Goal: Task Accomplishment & Management: Complete application form

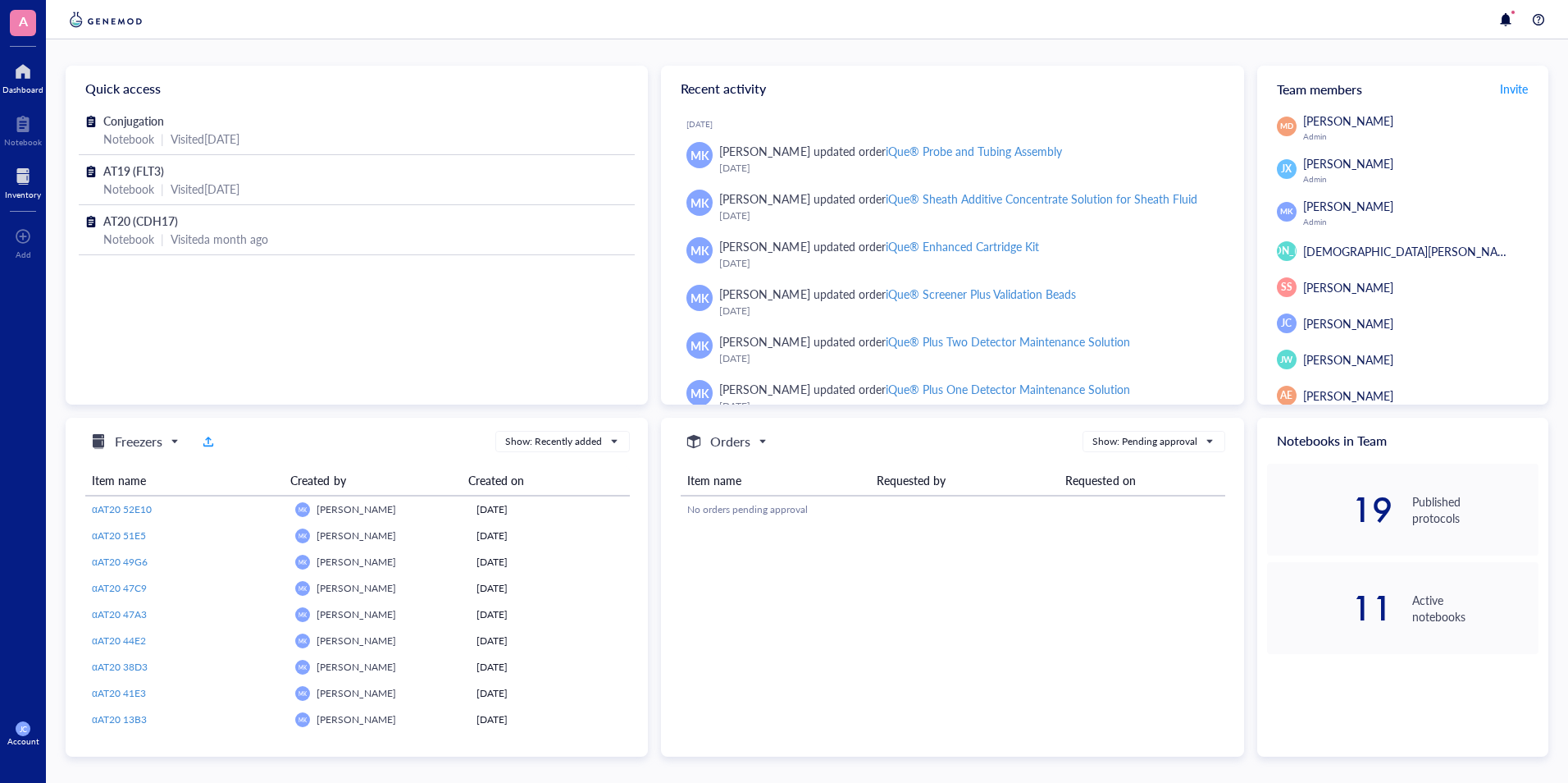
click at [32, 183] on div at bounding box center [23, 176] width 36 height 26
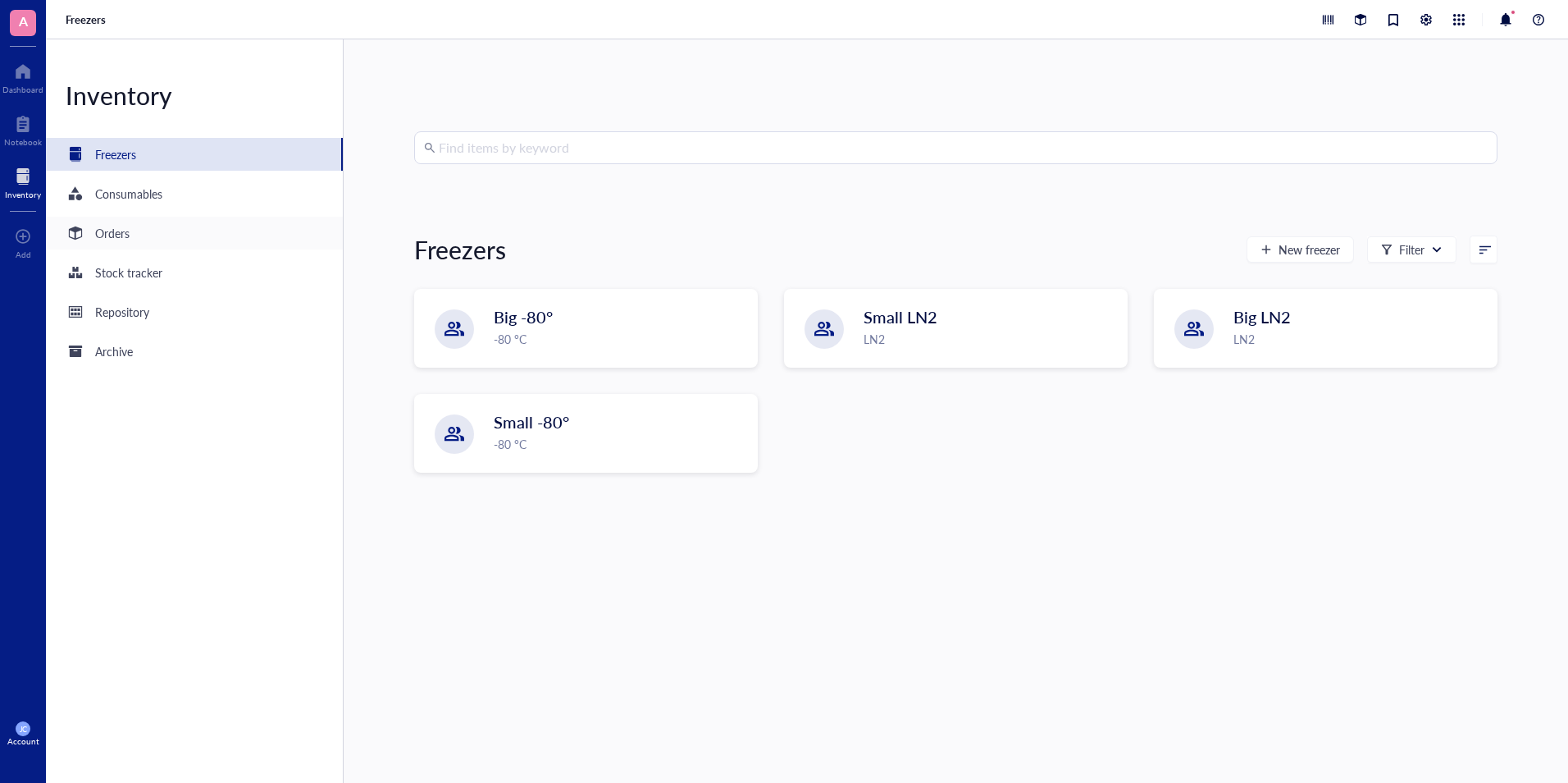
click at [157, 239] on div "Orders" at bounding box center [194, 233] width 297 height 33
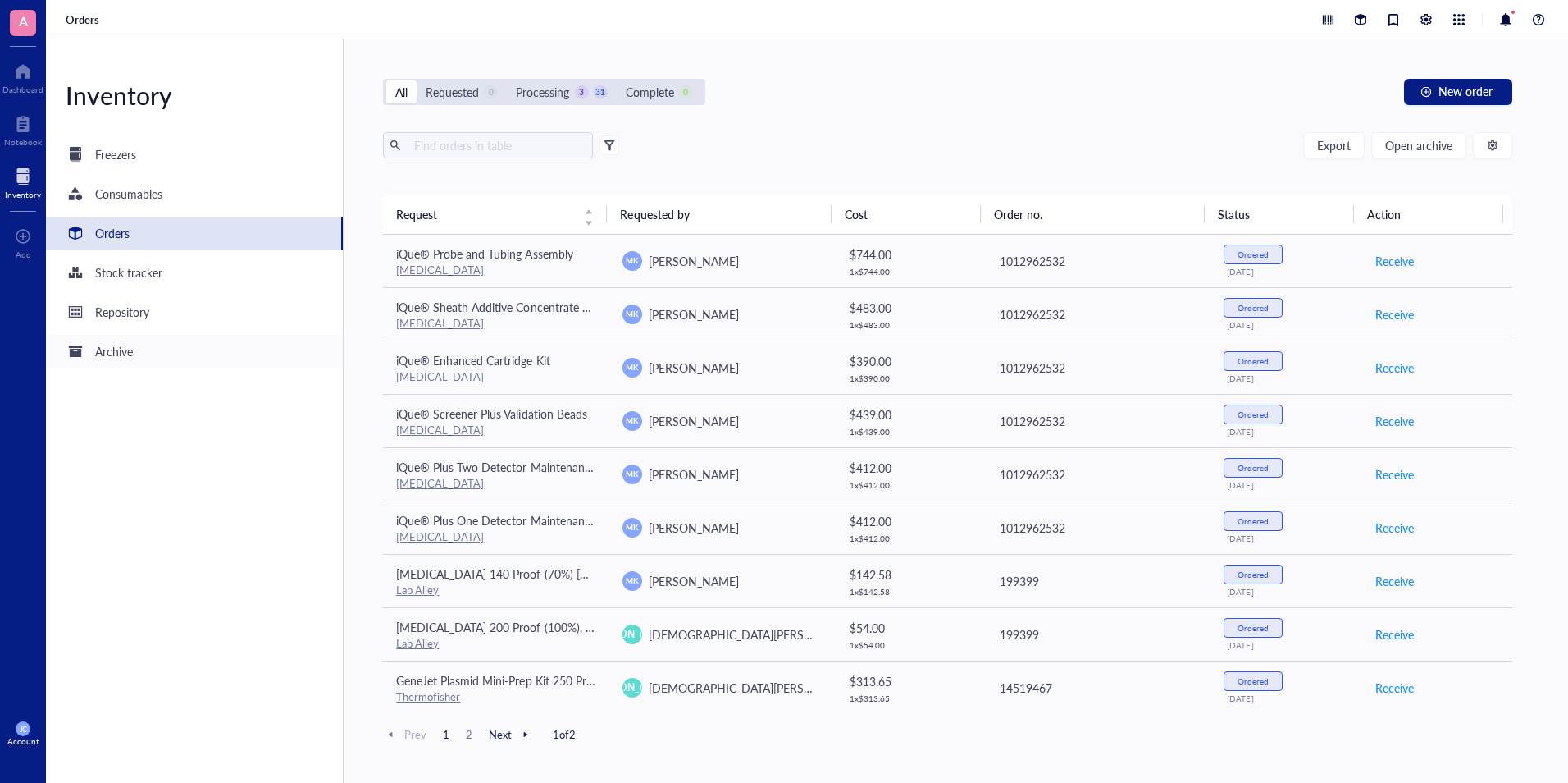
click at [140, 346] on div "Archive" at bounding box center [194, 351] width 297 height 33
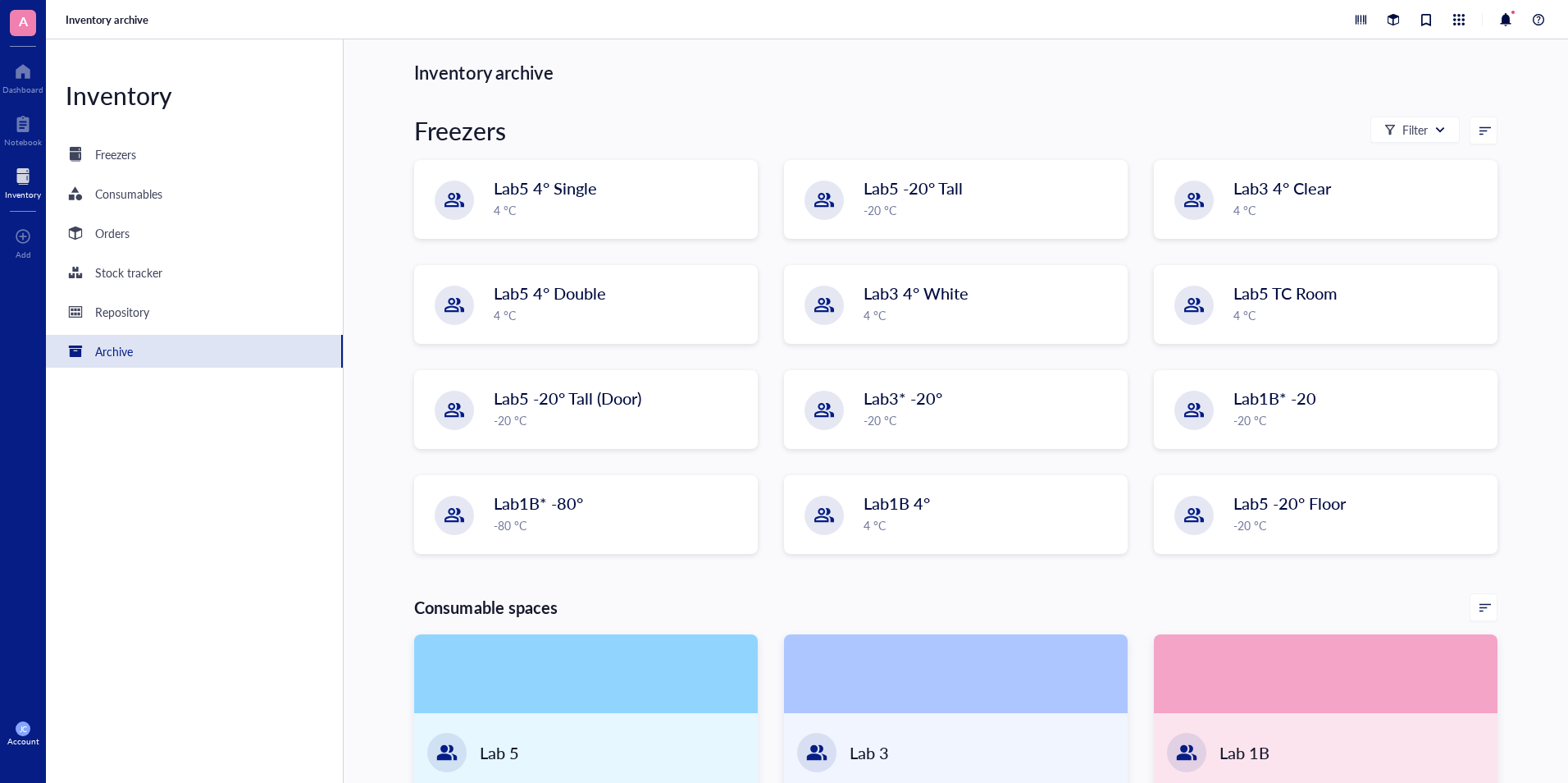
scroll to position [176, 0]
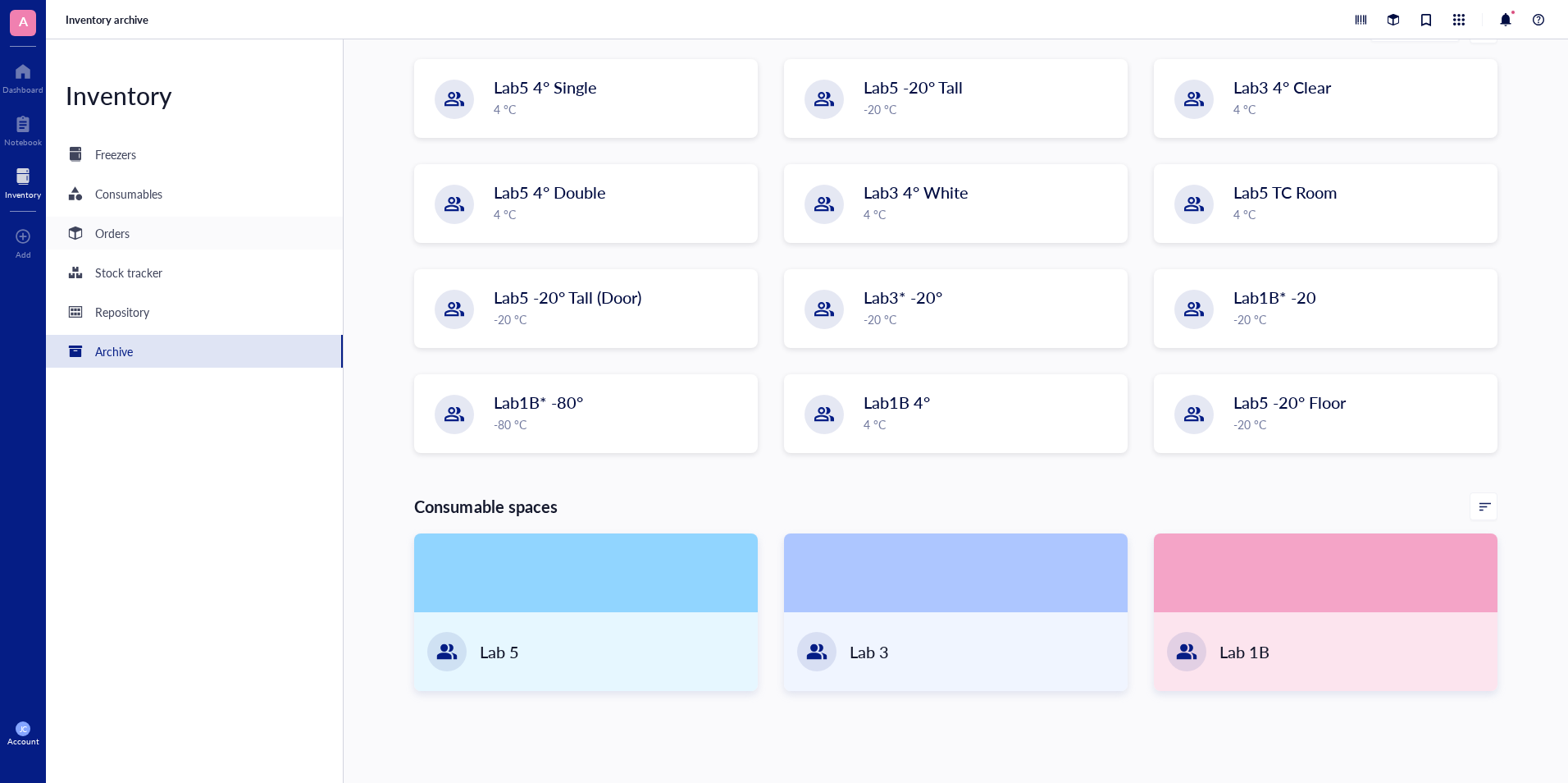
click at [126, 243] on div "Orders" at bounding box center [194, 233] width 297 height 33
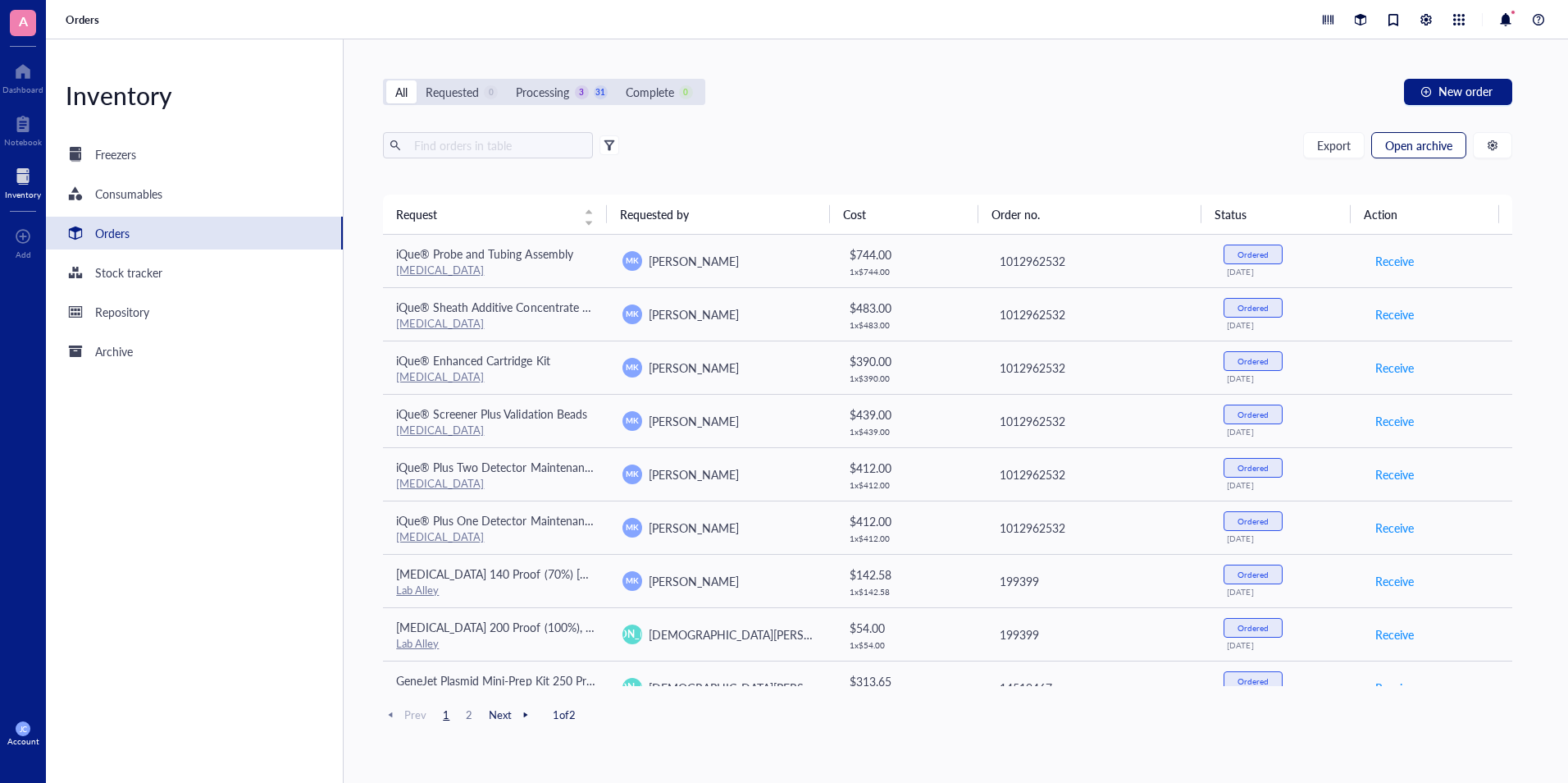
click at [1450, 148] on span "Open archive" at bounding box center [1419, 145] width 68 height 13
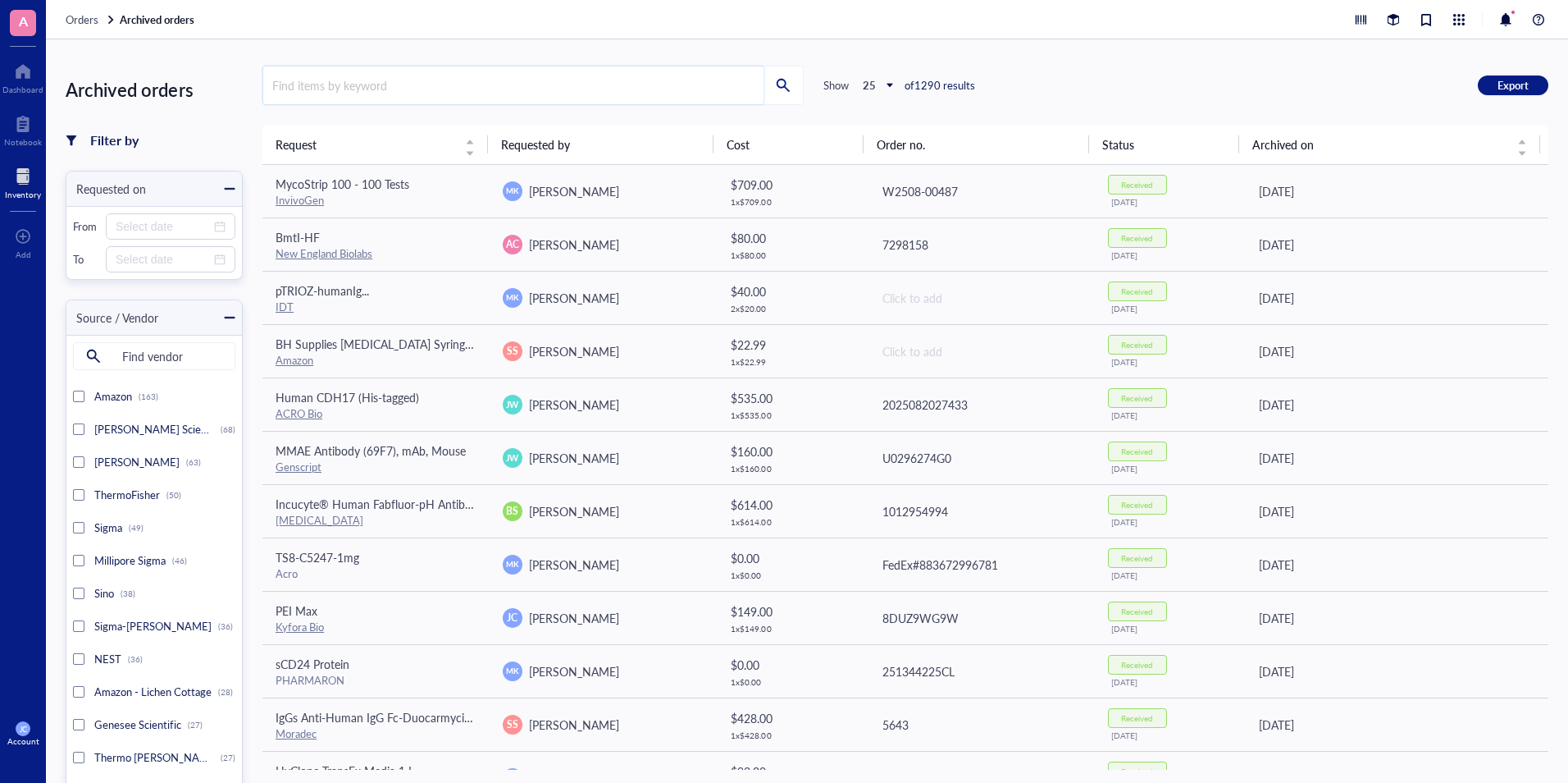
click at [406, 84] on input "search" at bounding box center [513, 86] width 500 height 38
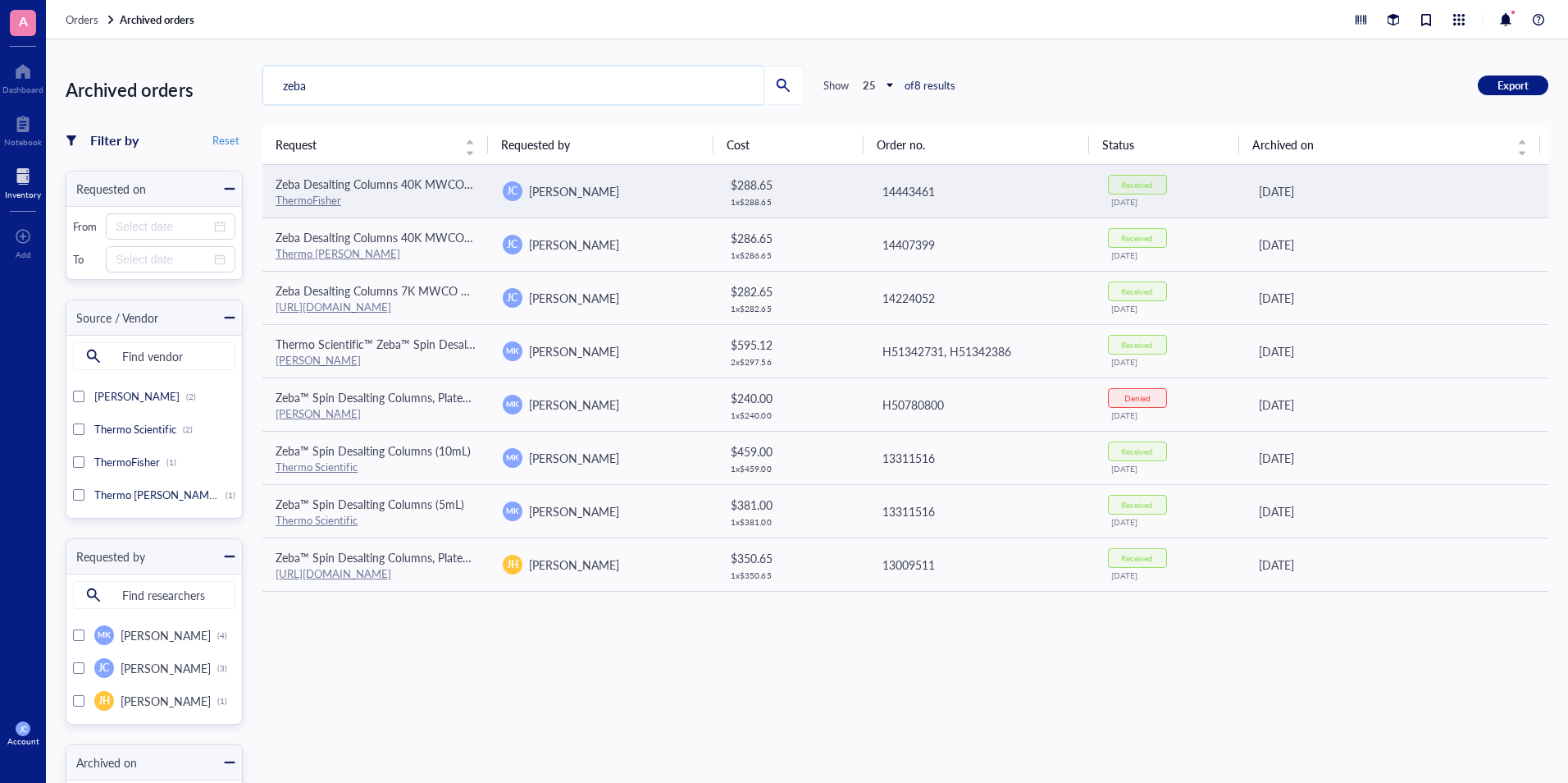
type input "zeba"
click at [665, 182] on div "[PERSON_NAME]" at bounding box center [603, 191] width 201 height 20
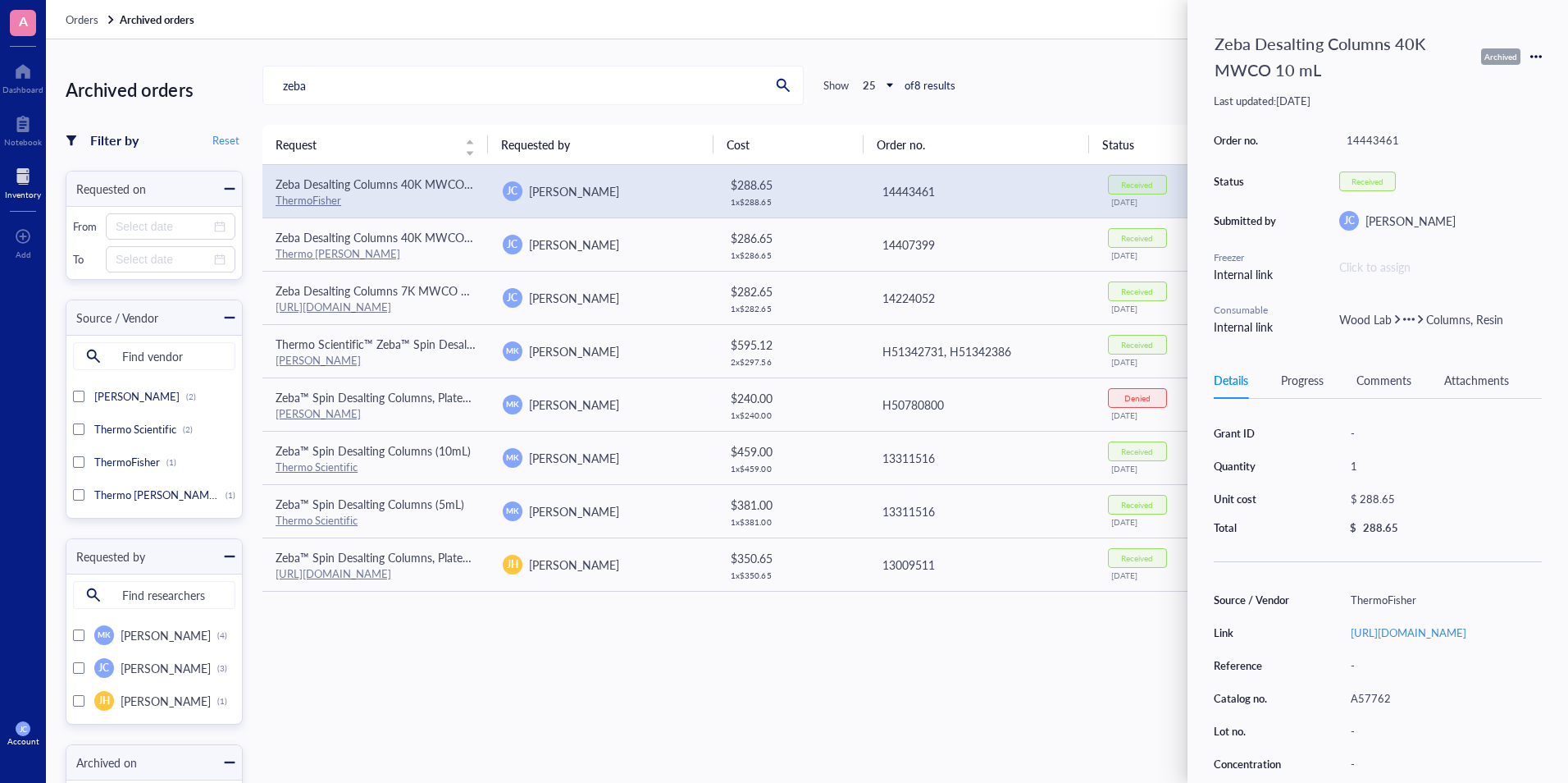
click at [1077, 682] on div "Request Requested by Cost Order no. Status Archived on Zeba Desalting Columns 4…" at bounding box center [906, 447] width 1286 height 644
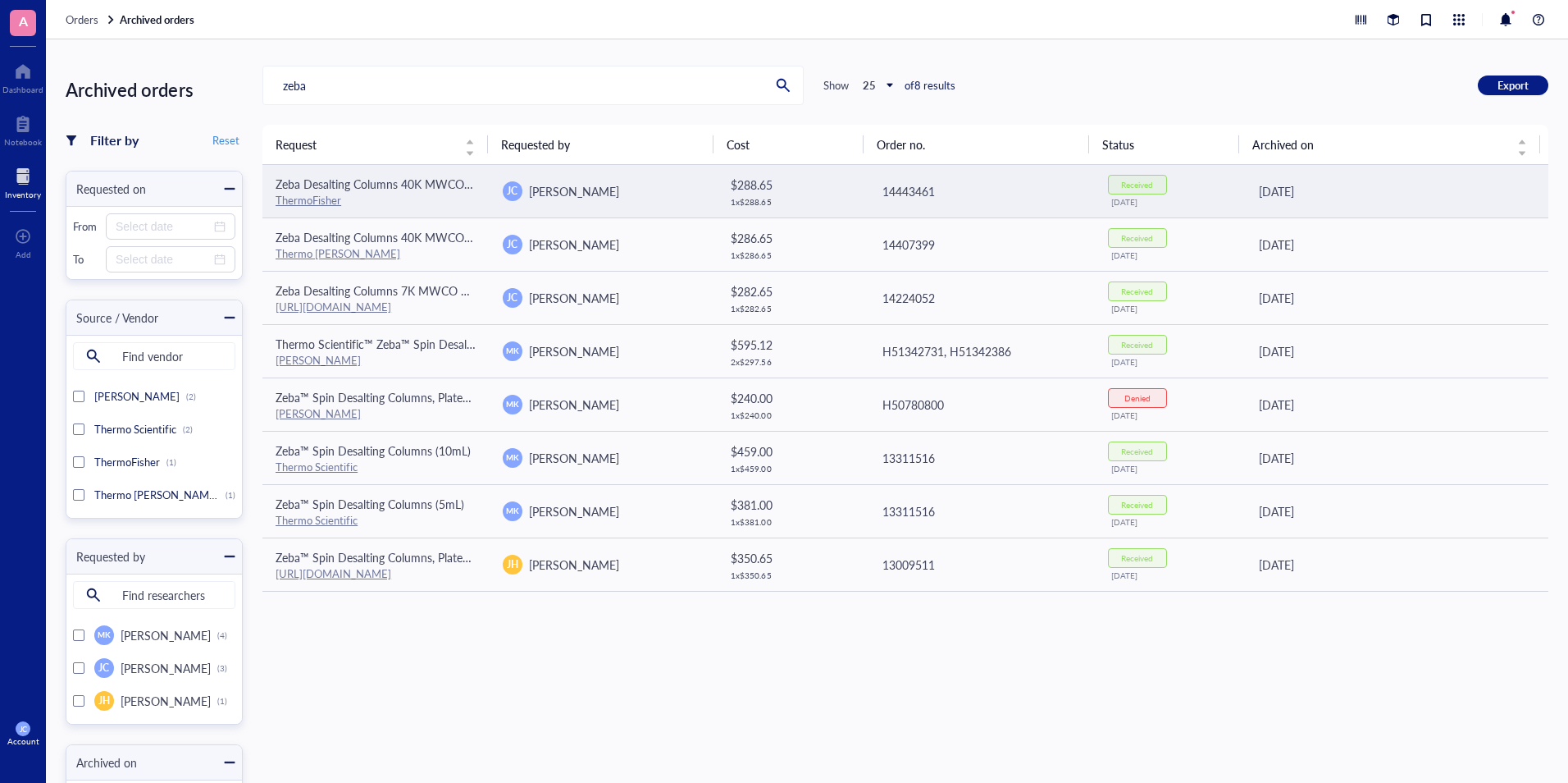
click at [1246, 198] on td "[DATE]" at bounding box center [1396, 192] width 303 height 54
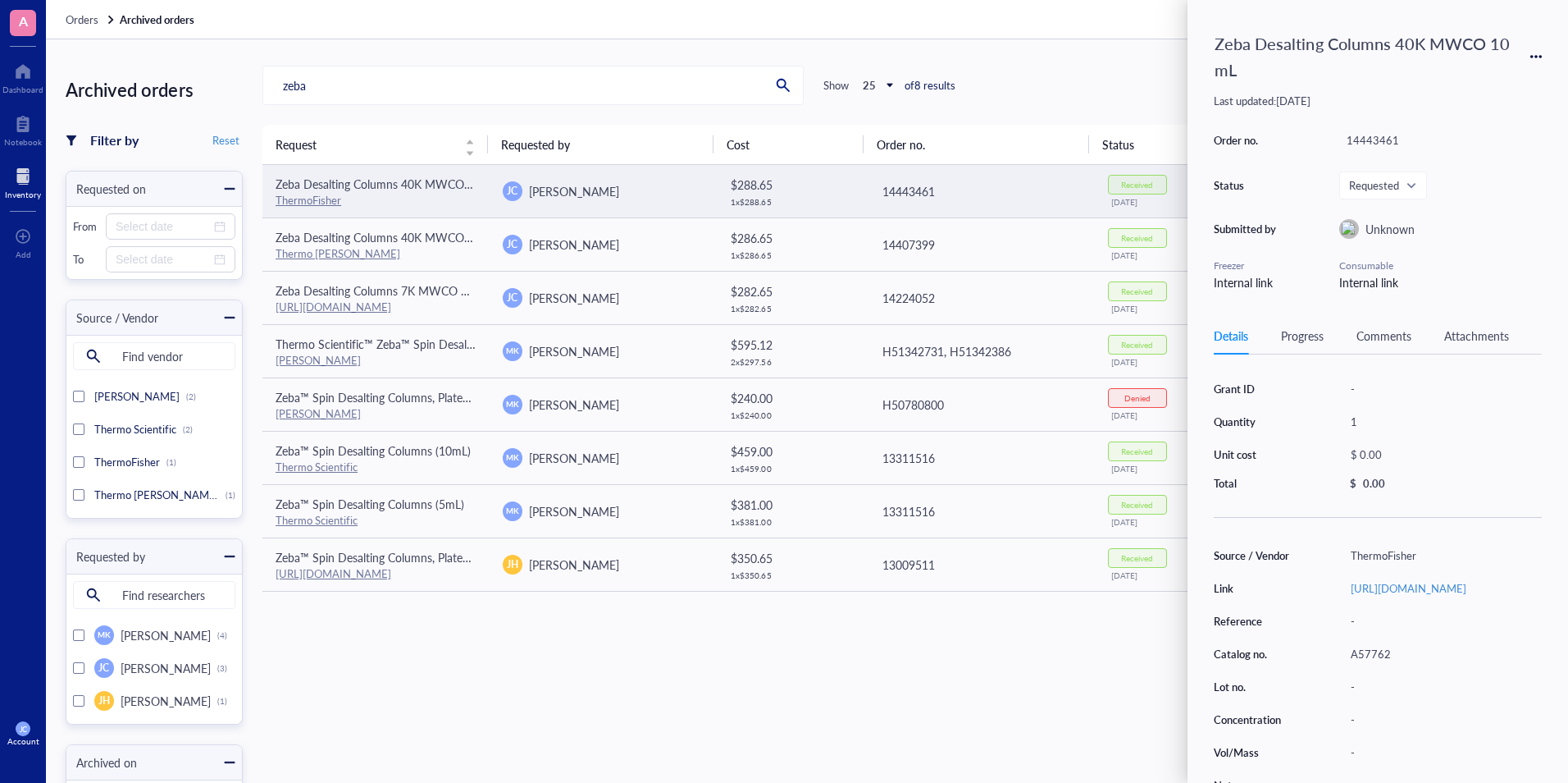
click at [405, 199] on div "ThermoFisher" at bounding box center [376, 199] width 201 height 15
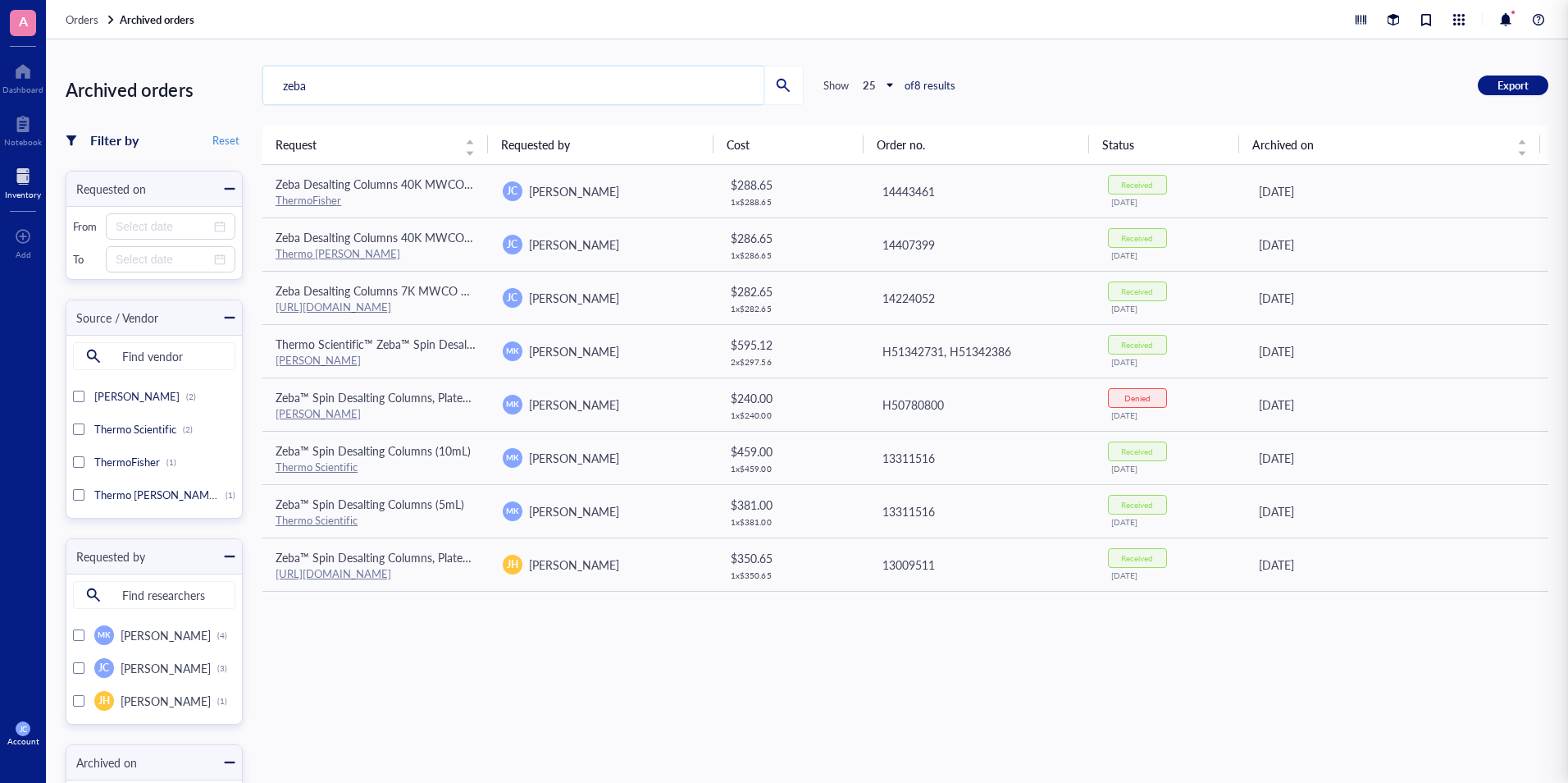
click at [335, 95] on input "zeba" at bounding box center [513, 86] width 500 height 38
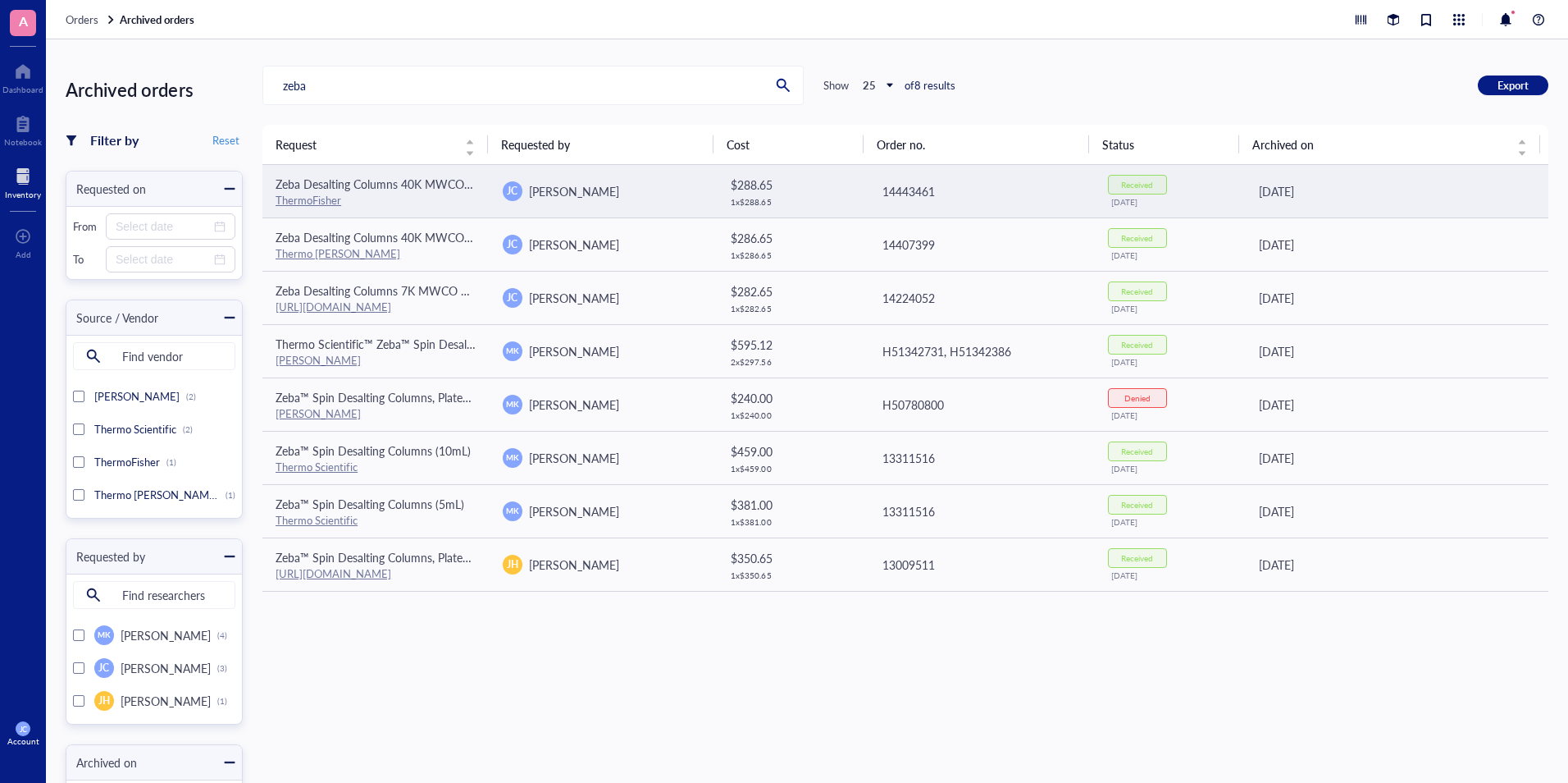
click at [459, 205] on div "ThermoFisher" at bounding box center [376, 199] width 201 height 15
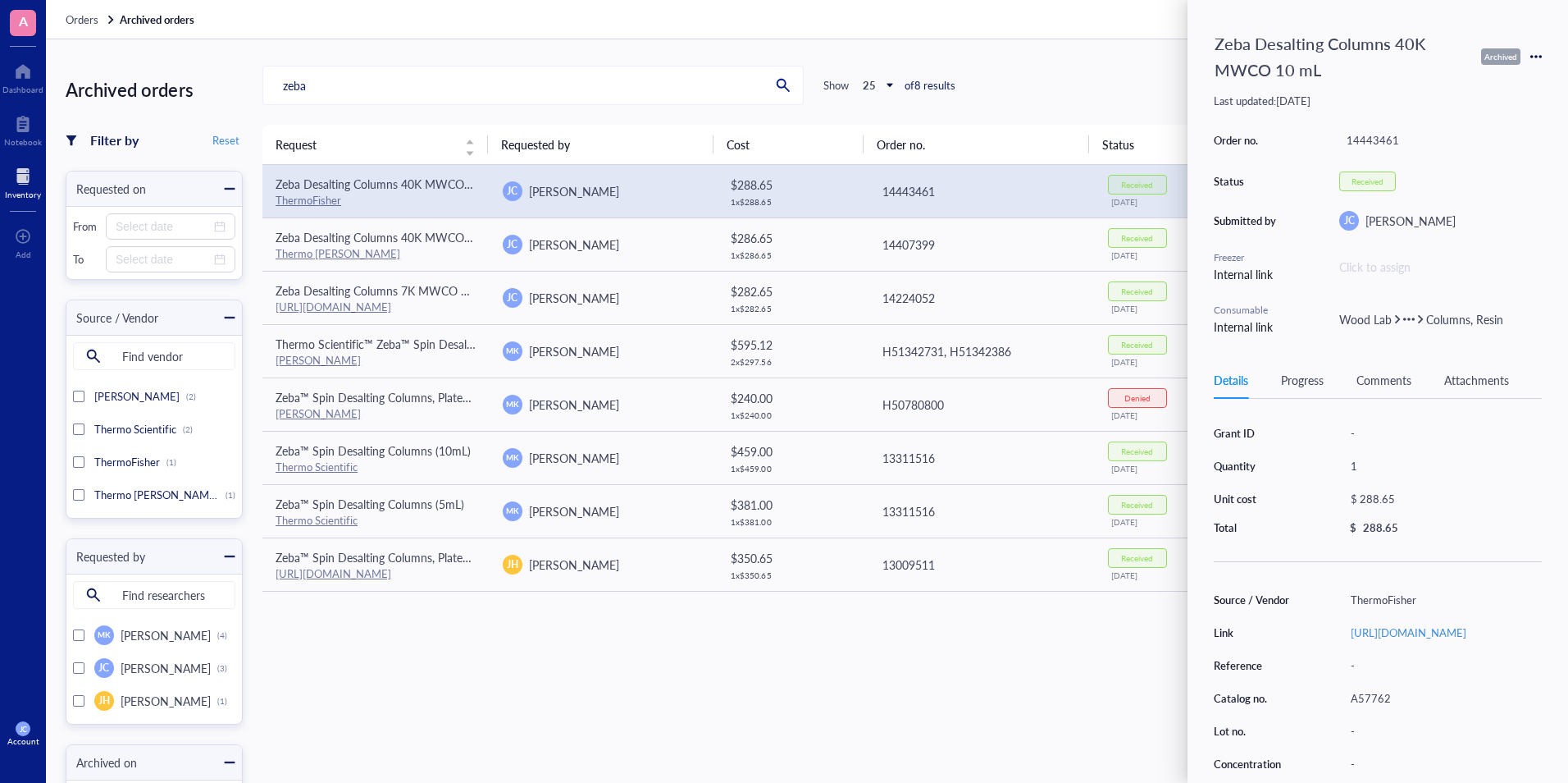
click at [974, 96] on div "zeba Show 25 of 8 results Export" at bounding box center [906, 85] width 1286 height 39
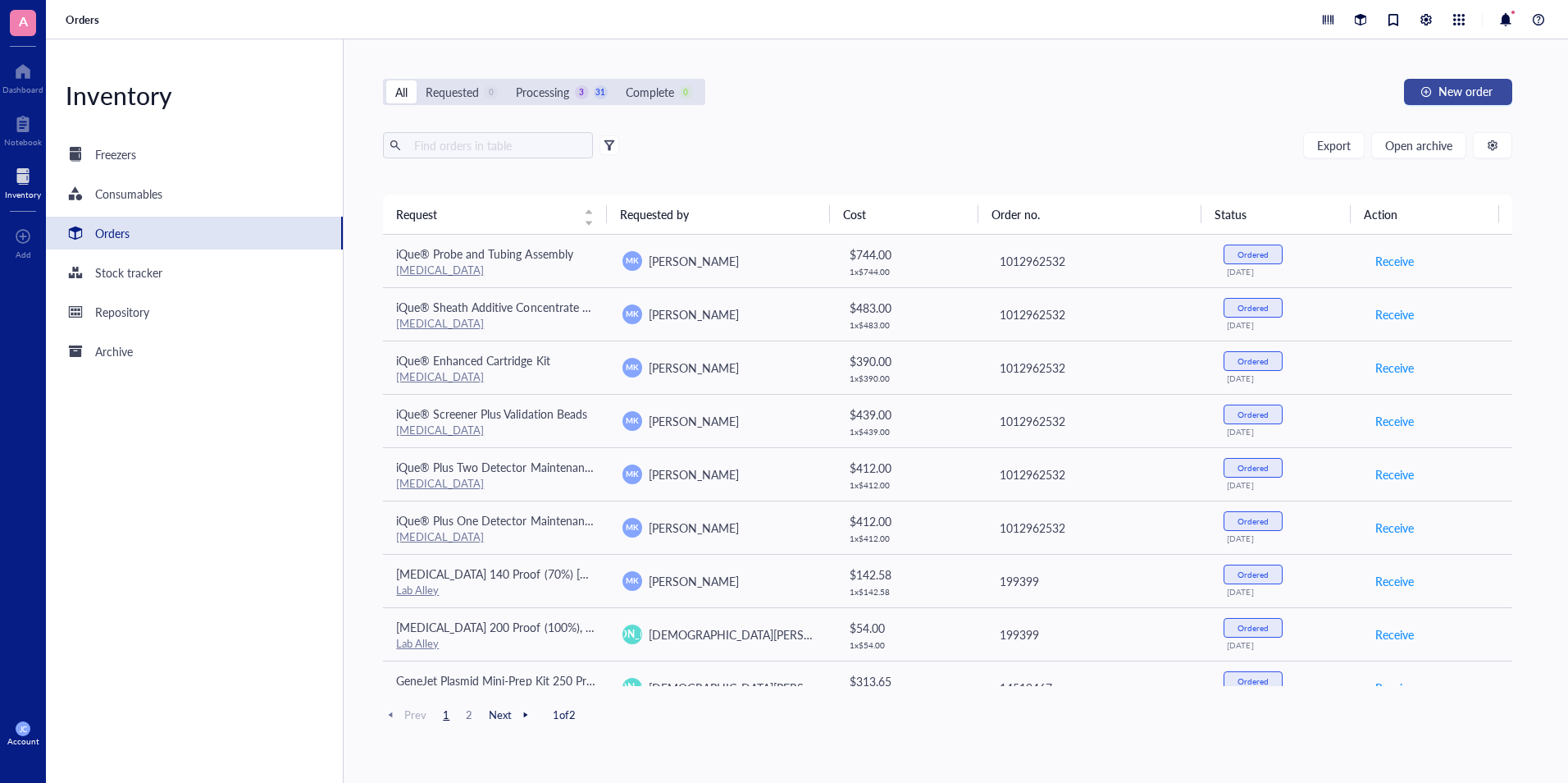
click at [1479, 87] on span "New order" at bounding box center [1466, 90] width 54 height 13
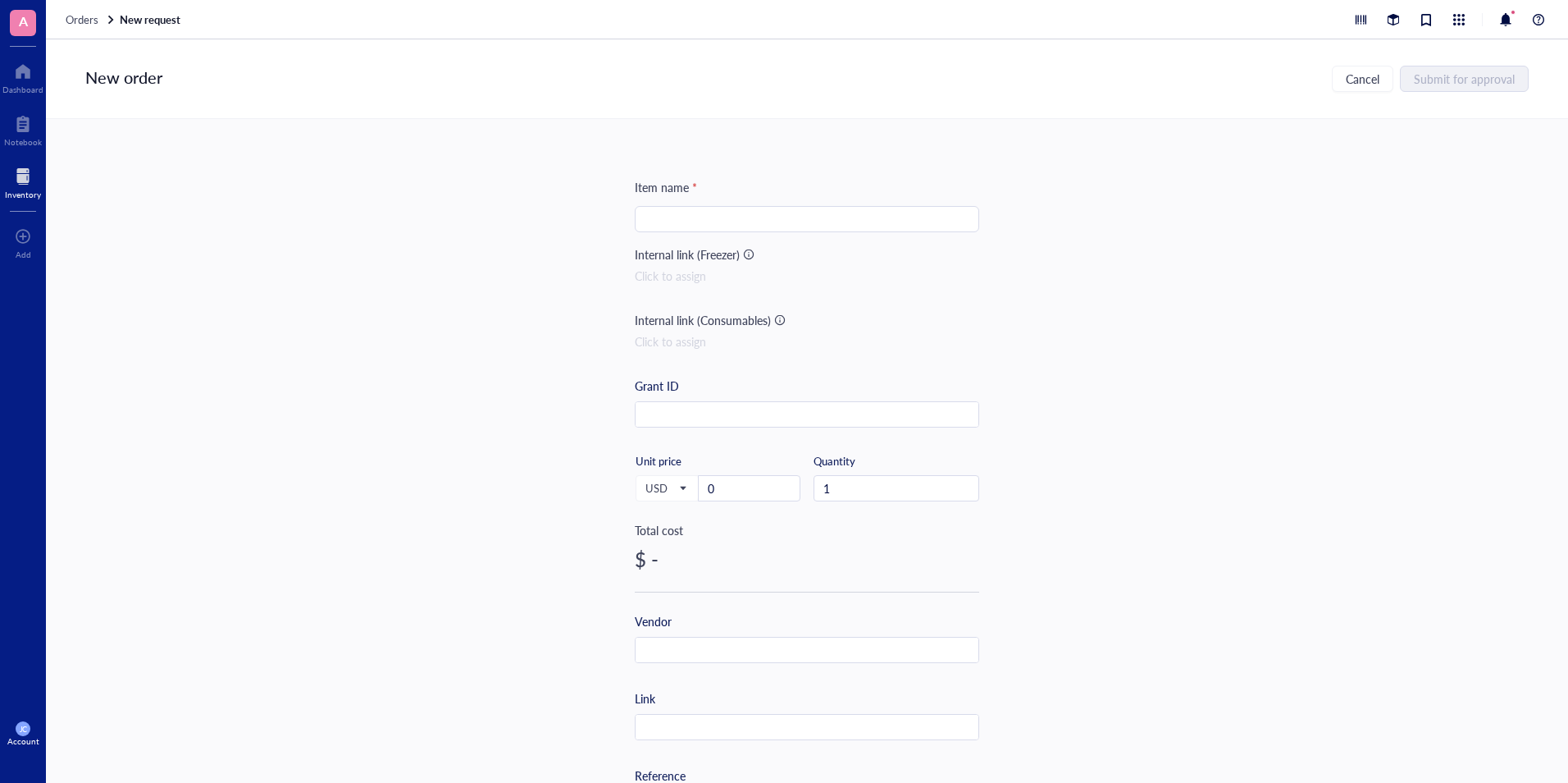
drag, startPoint x: 506, startPoint y: 264, endPoint x: 686, endPoint y: 242, distance: 181.3
click at [525, 266] on div "Item name * Internal link (Freezer) Click to assign Internal link (Consumables)…" at bounding box center [807, 451] width 1522 height 664
click at [694, 229] on input "search" at bounding box center [807, 219] width 325 height 24
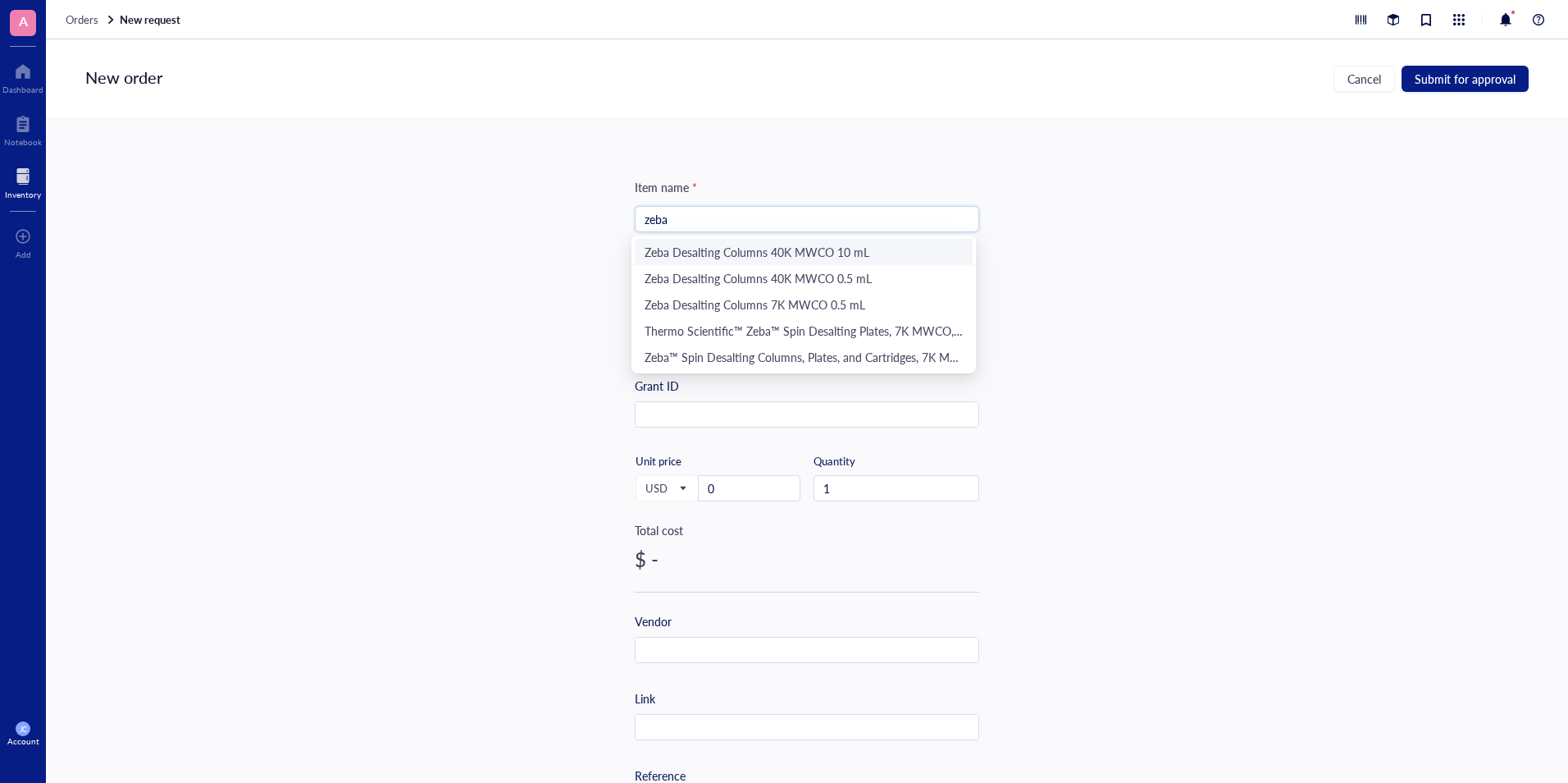
click at [700, 247] on div "Zeba Desalting Columns 40K MWCO 10 mL" at bounding box center [804, 251] width 318 height 18
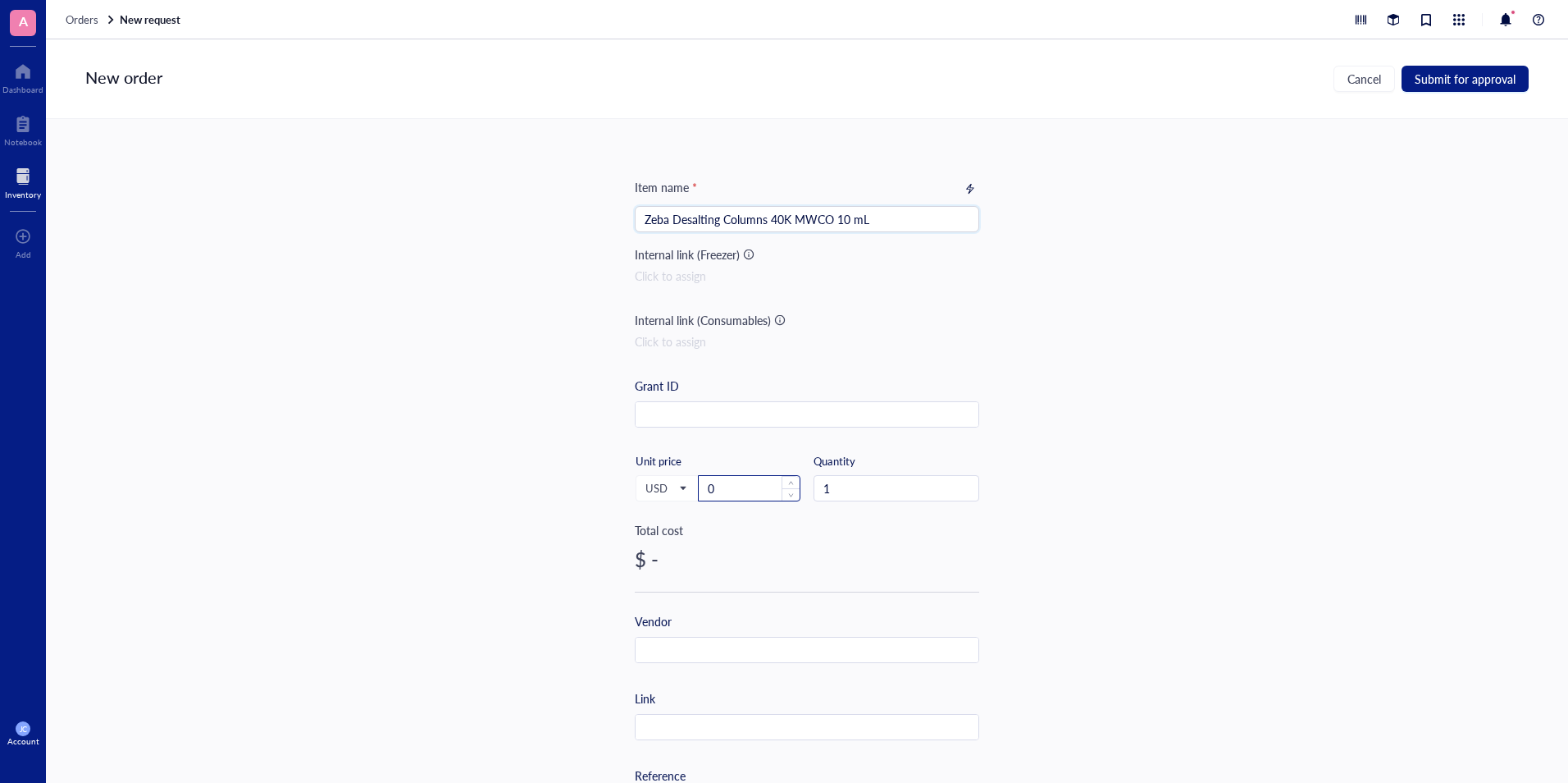
type input "Zeba Desalting Columns 40K MWCO 10 mL"
click at [725, 488] on input "0" at bounding box center [749, 488] width 101 height 24
type input "288.65"
click at [542, 512] on div "Item name * Zeba Desalting Columns 40K MWCO 10 mL Internal link (Freezer) Click…" at bounding box center [807, 451] width 1522 height 664
click at [677, 651] on input "text" at bounding box center [807, 650] width 343 height 26
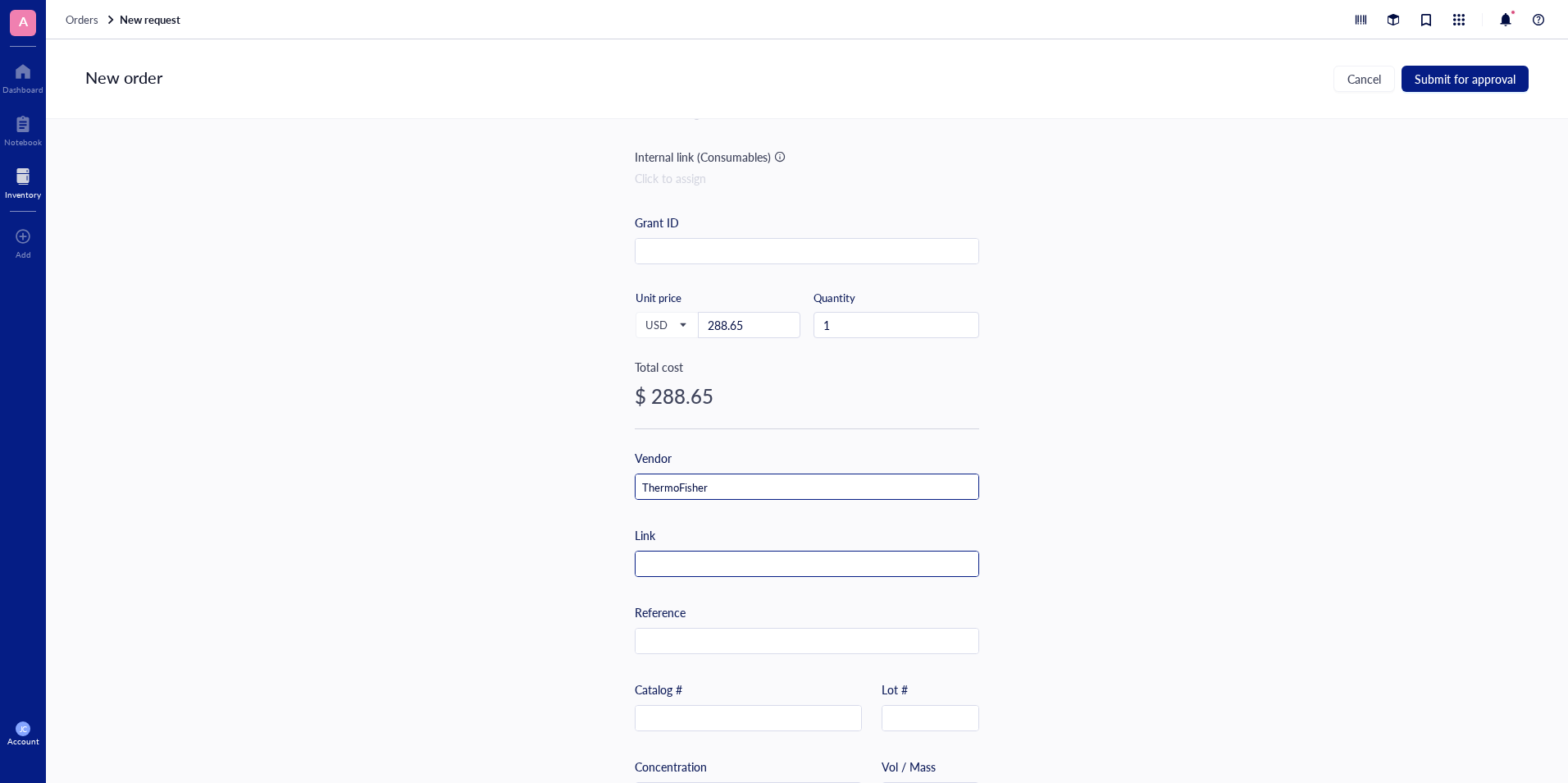
scroll to position [164, 0]
type input "ThermoFisher"
click at [692, 553] on input "text" at bounding box center [807, 564] width 343 height 26
paste input "[URL][DOMAIN_NAME]"
type input "[URL][DOMAIN_NAME]"
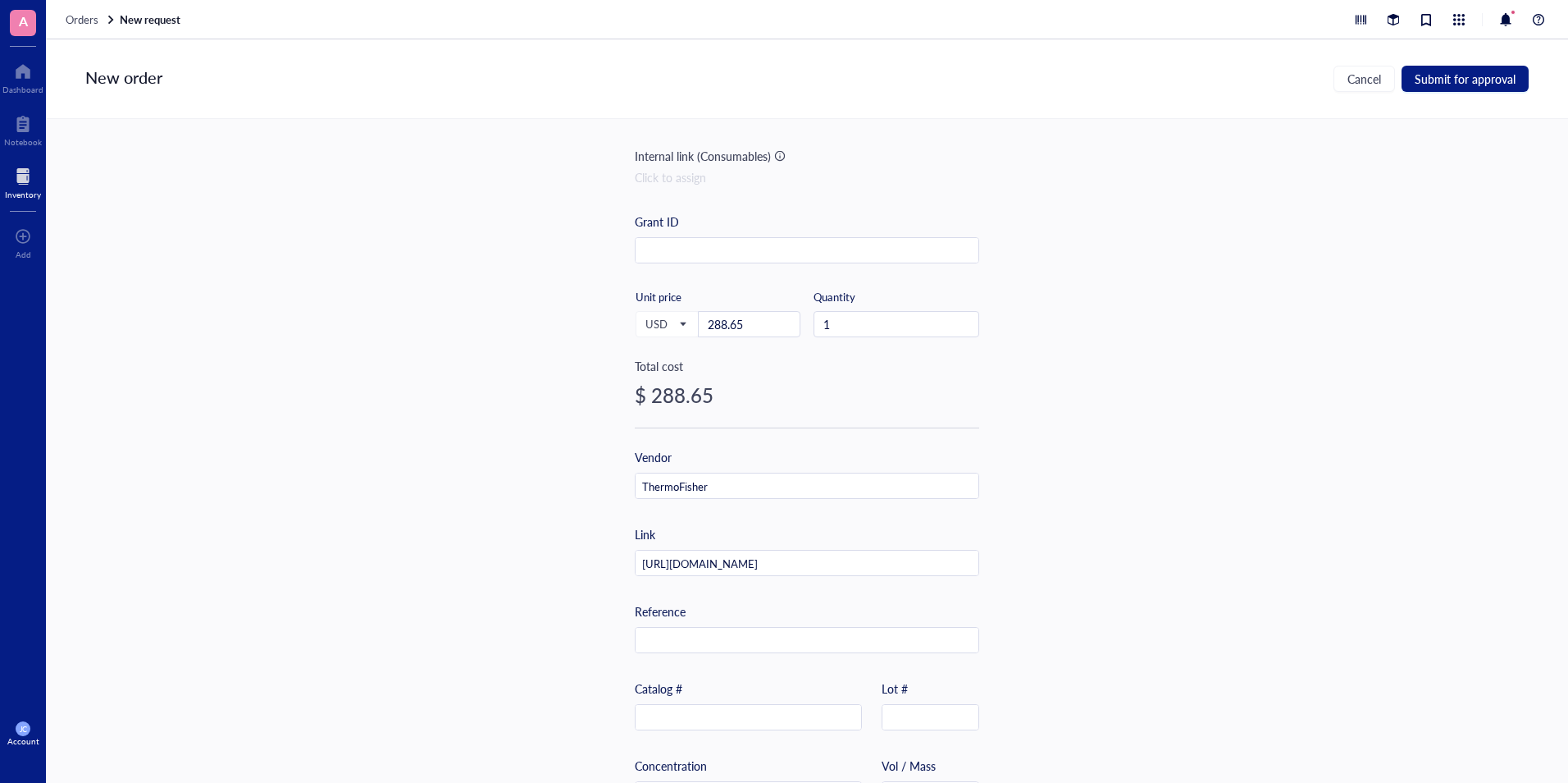
click at [1129, 475] on div "Item name * Zeba Desalting Columns 40K MWCO 10 mL Internal link (Freezer) Click…" at bounding box center [807, 451] width 1522 height 664
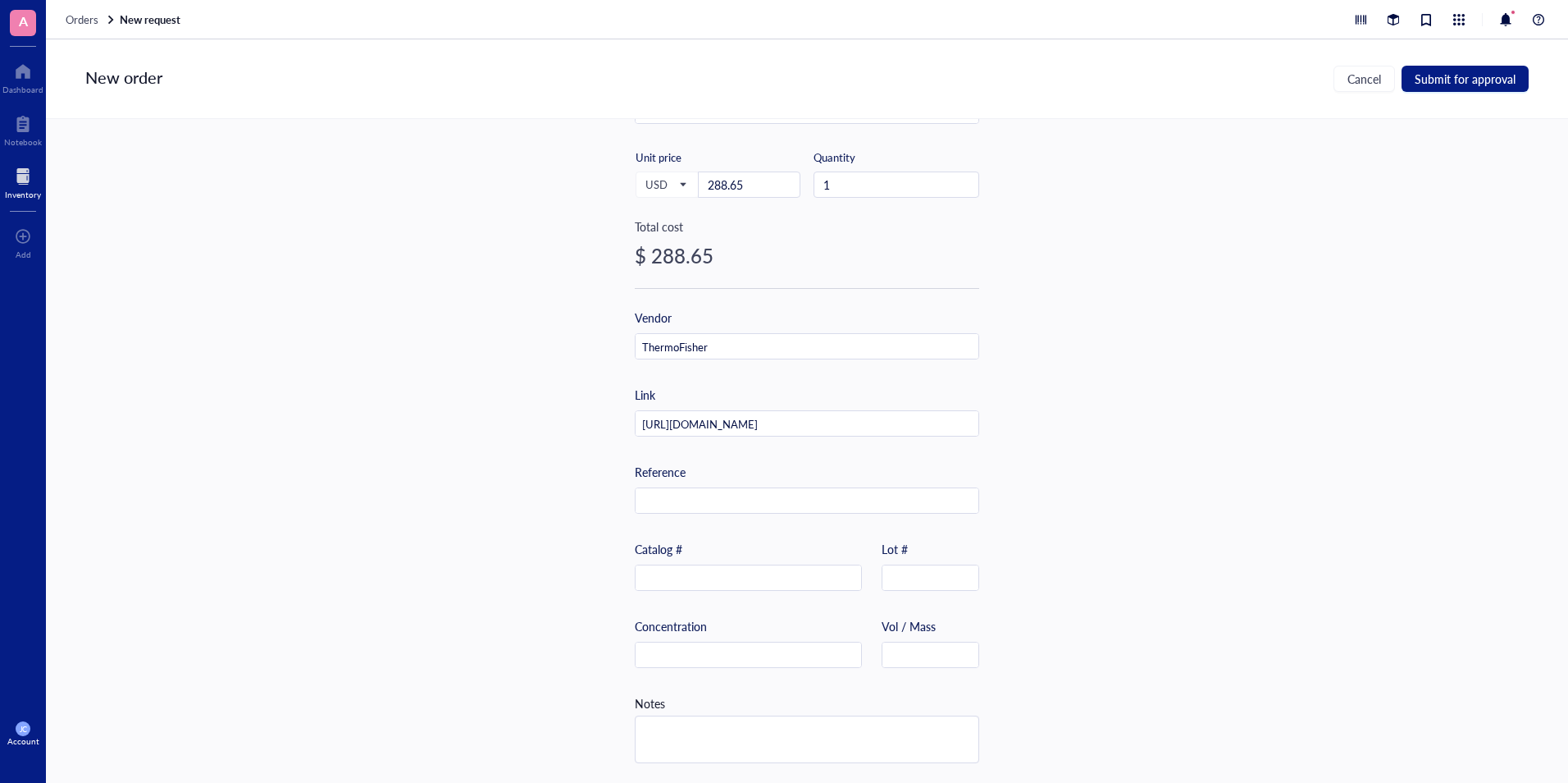
scroll to position [310, 0]
click at [748, 568] on input "text" at bounding box center [748, 578] width 225 height 26
paste input "A57762"
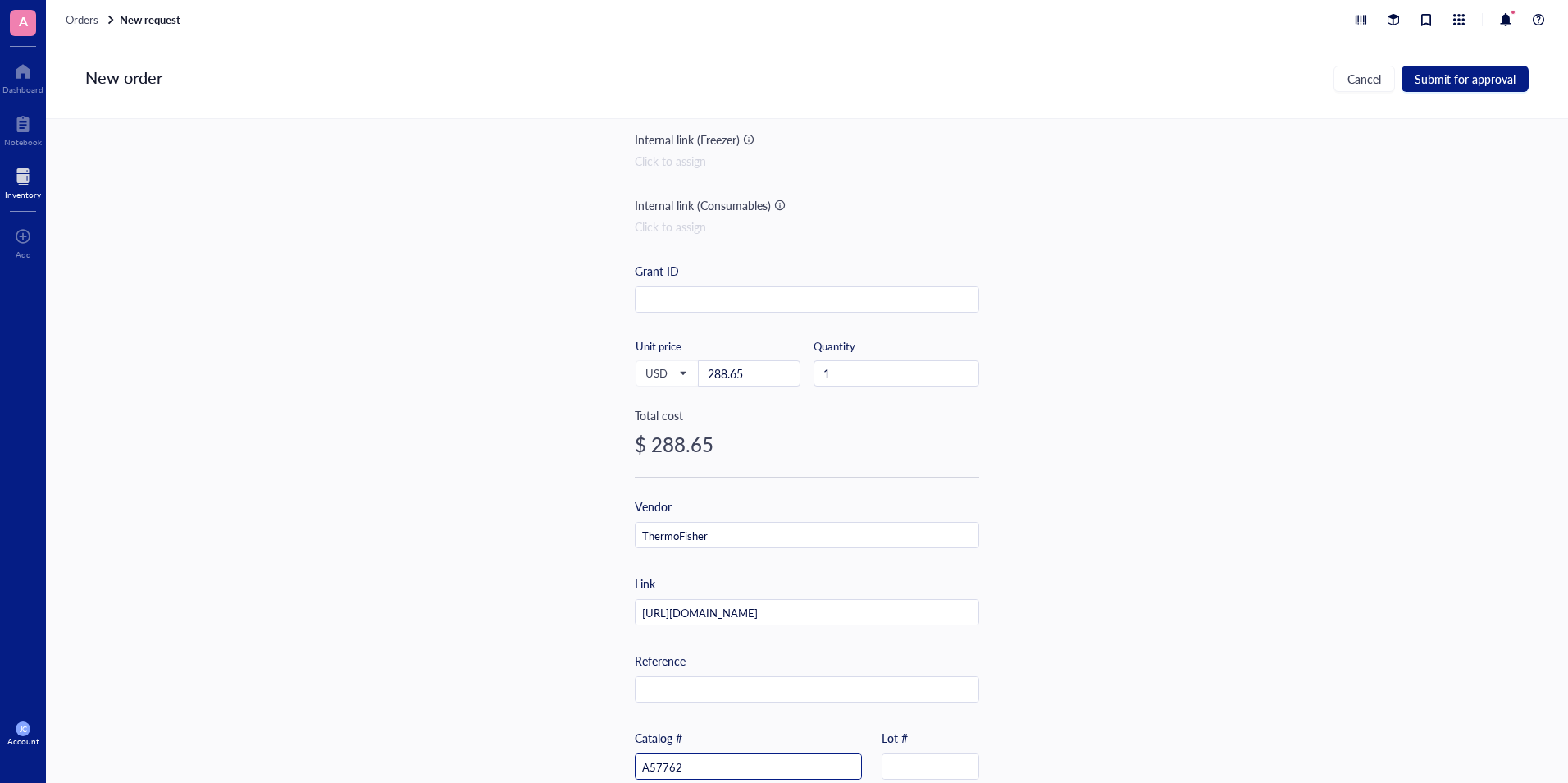
scroll to position [0, 0]
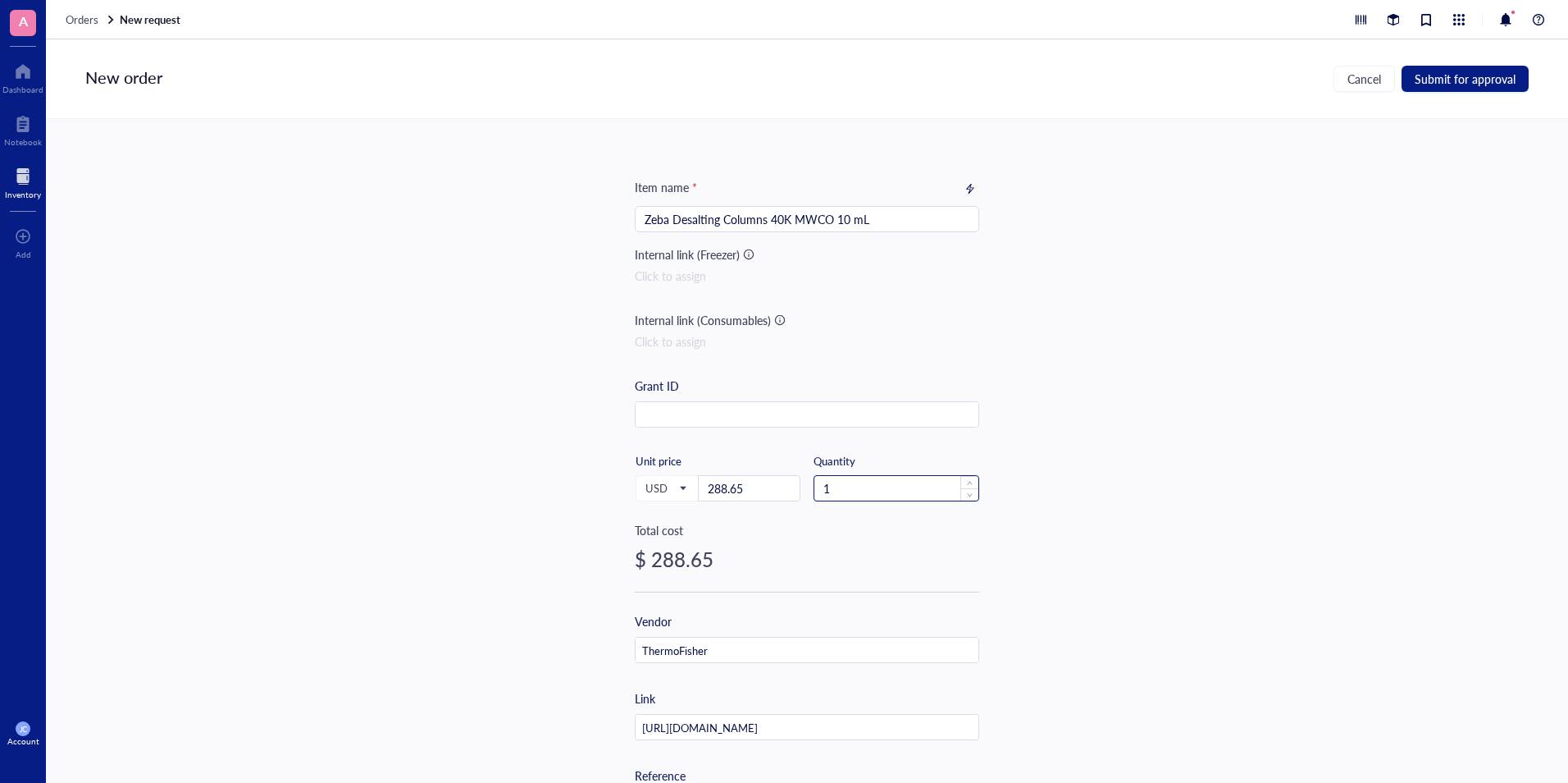
type input "A57762"
click at [843, 480] on input "1" at bounding box center [896, 488] width 164 height 24
type input "4"
type input "2"
click at [465, 365] on div "Item name * Zeba Desalting Columns 40K MWCO 10 mL Internal link (Freezer) Click…" at bounding box center [807, 451] width 1522 height 664
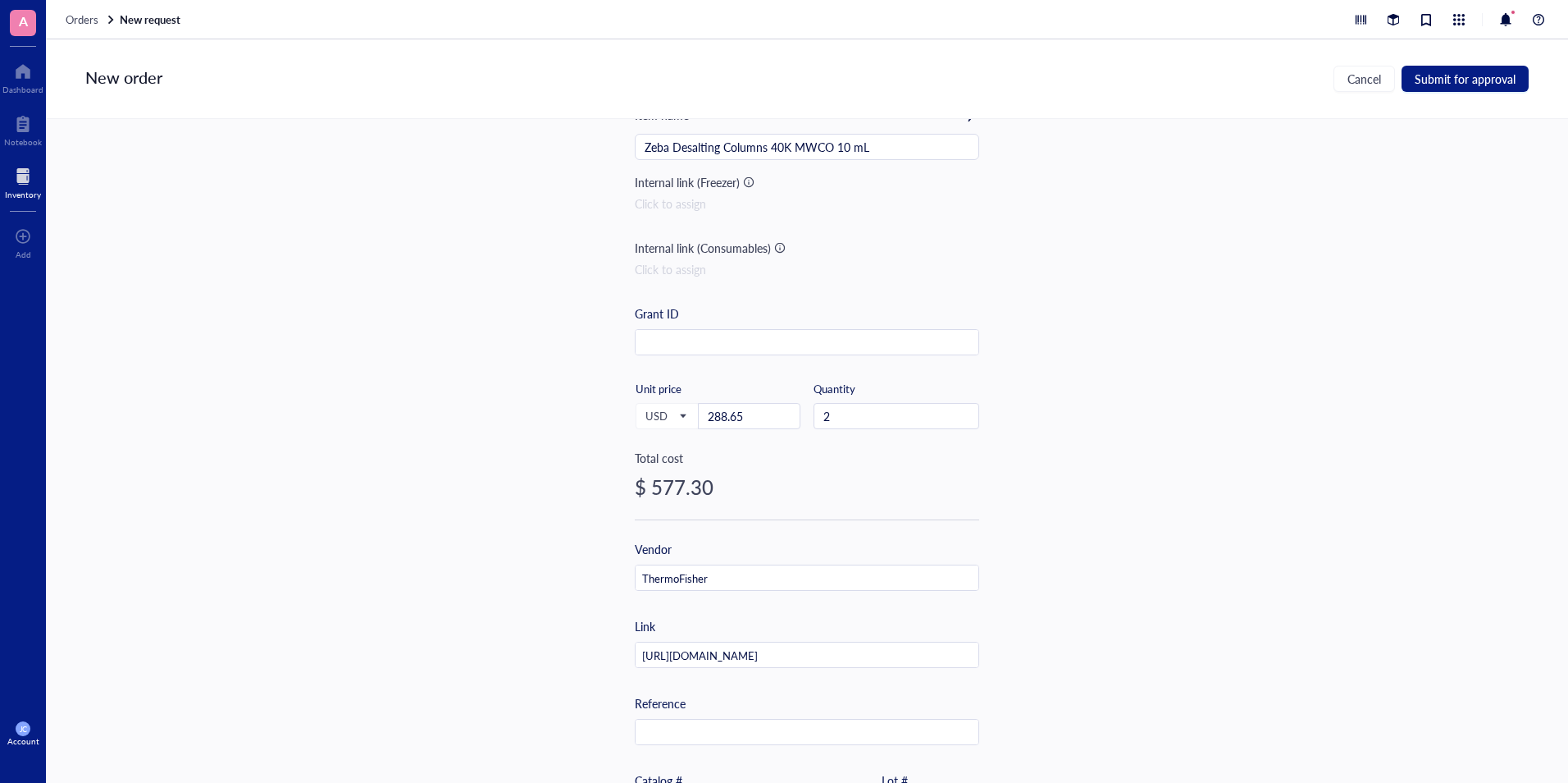
scroll to position [64, 0]
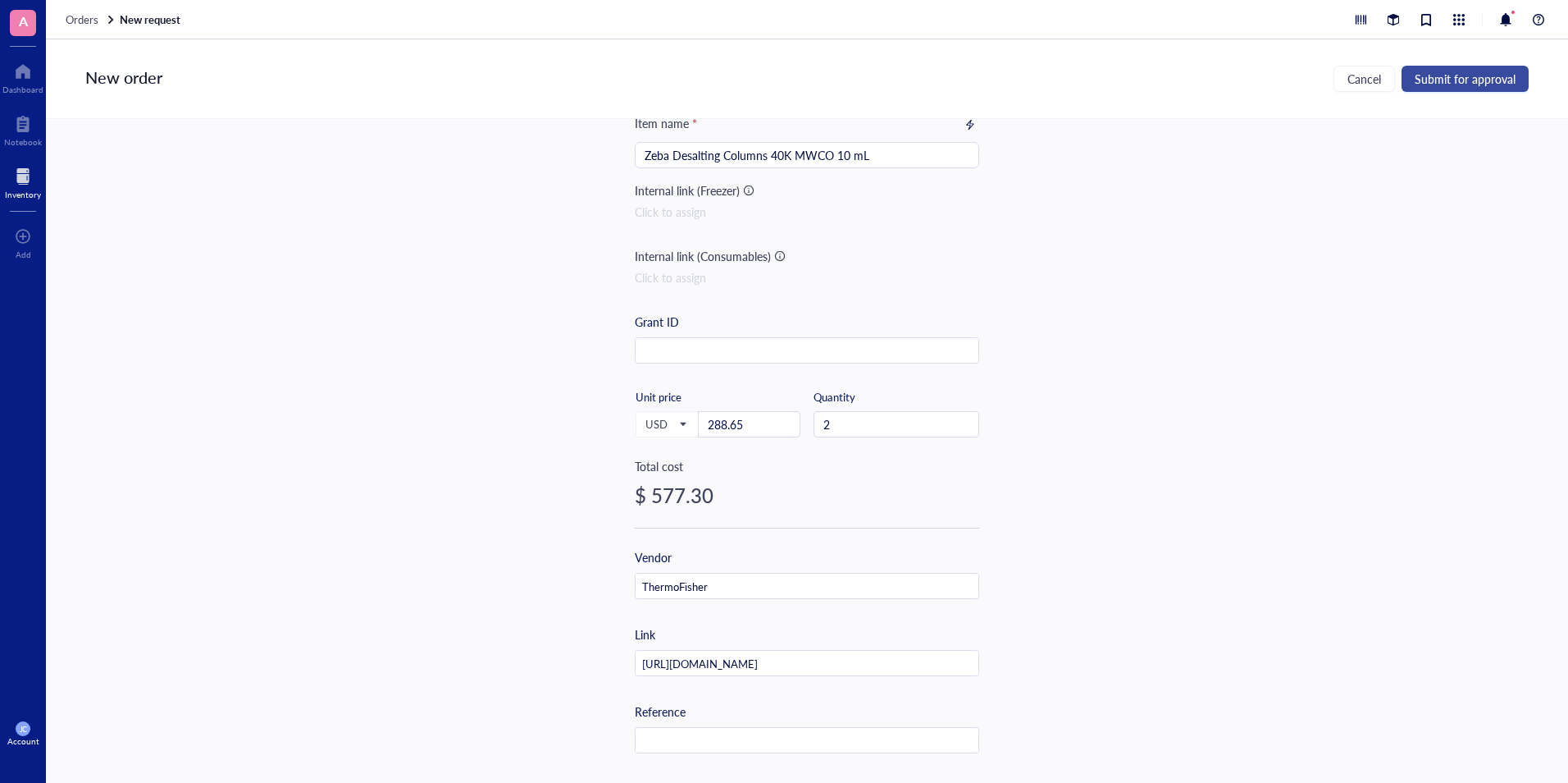
click at [1416, 82] on span "Submit for approval" at bounding box center [1465, 78] width 101 height 13
